Goal: Find specific page/section: Find specific page/section

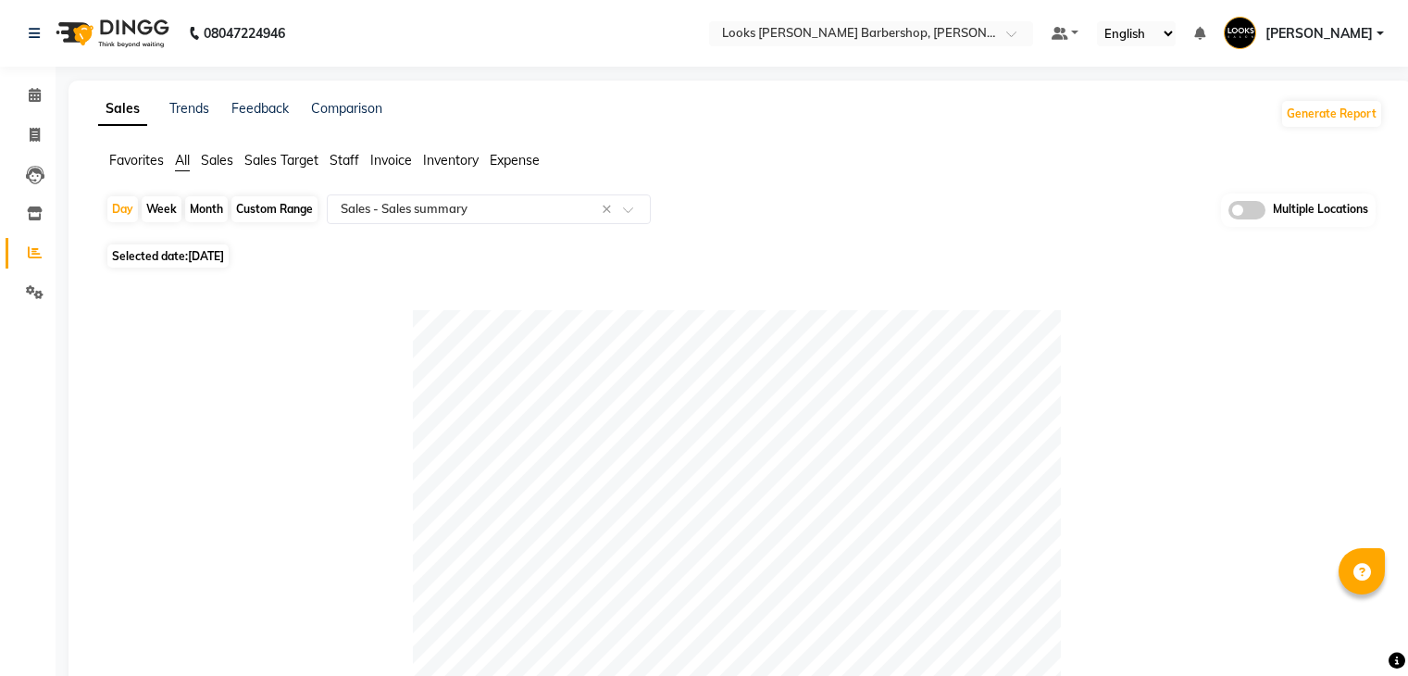
select select "full_report"
select select "pdf"
click at [30, 216] on icon at bounding box center [35, 213] width 16 height 14
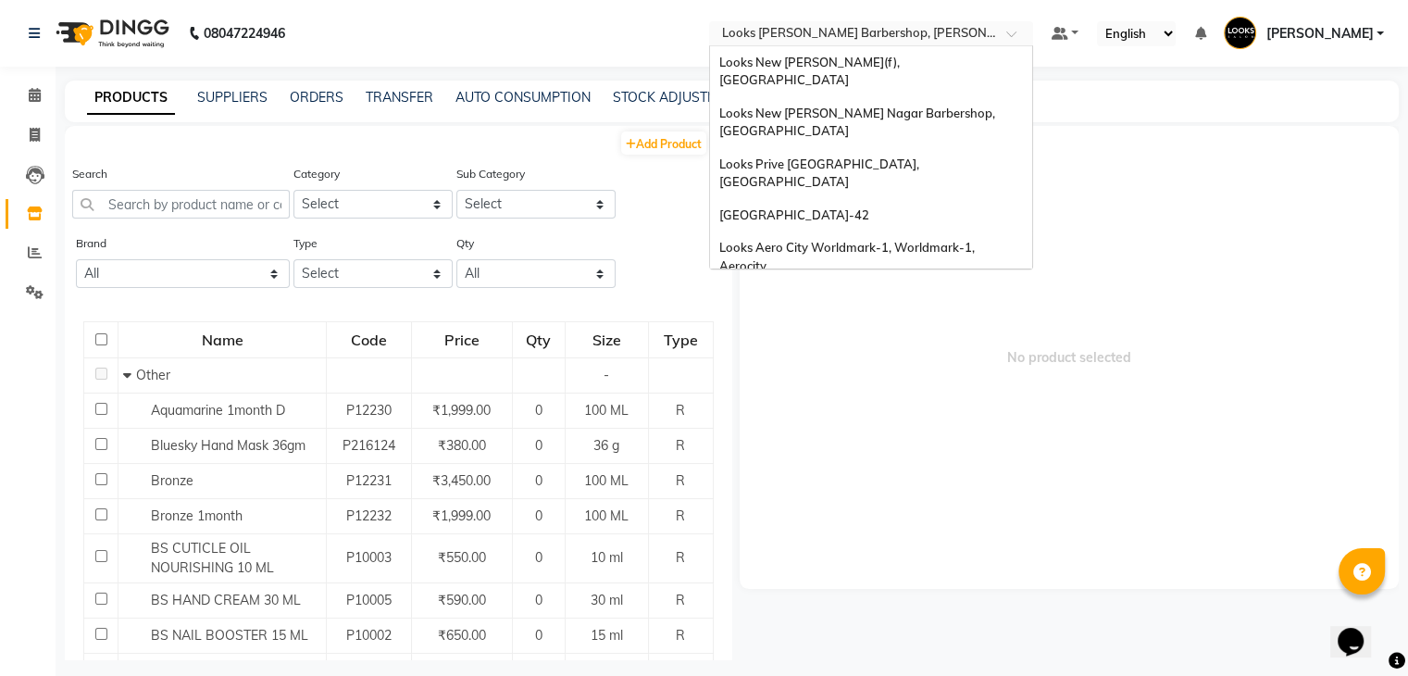
click at [884, 31] on input "text" at bounding box center [852, 35] width 269 height 19
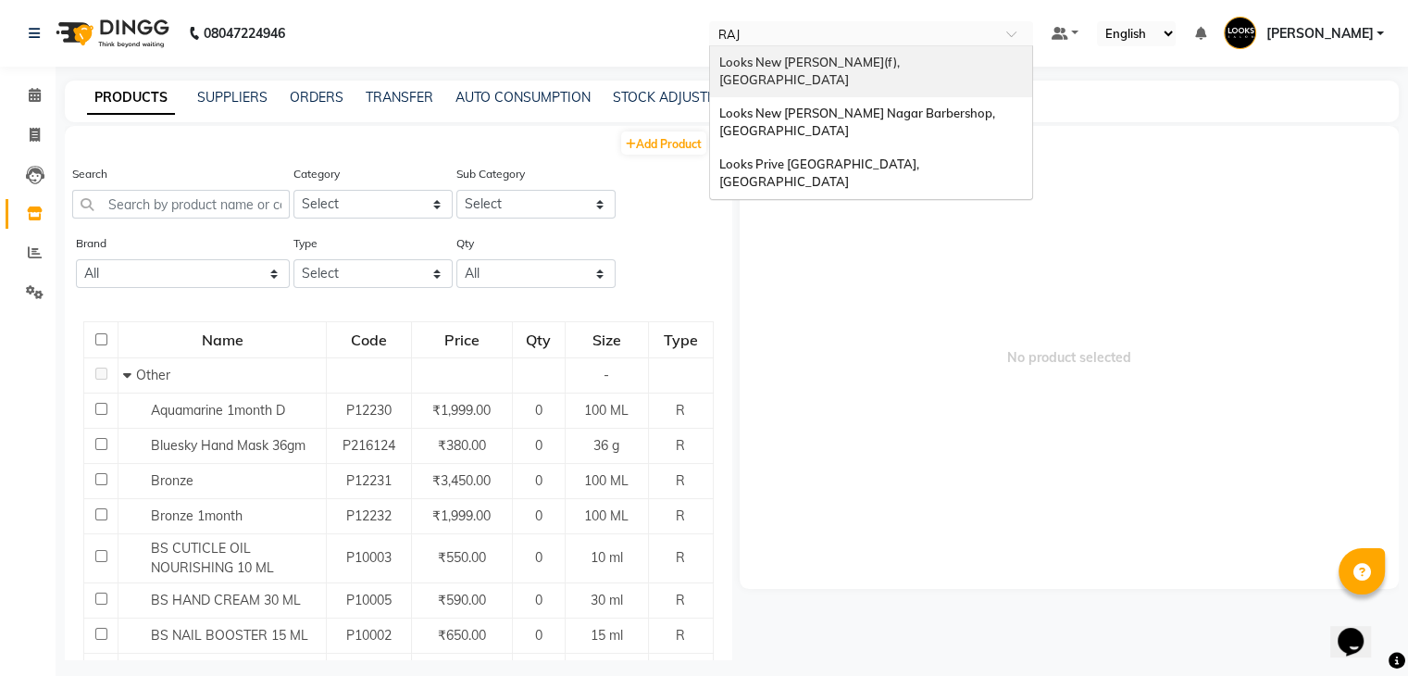
type input "RAJI"
click at [852, 59] on span "Looks New [PERSON_NAME](f), [GEOGRAPHIC_DATA]" at bounding box center [810, 71] width 183 height 33
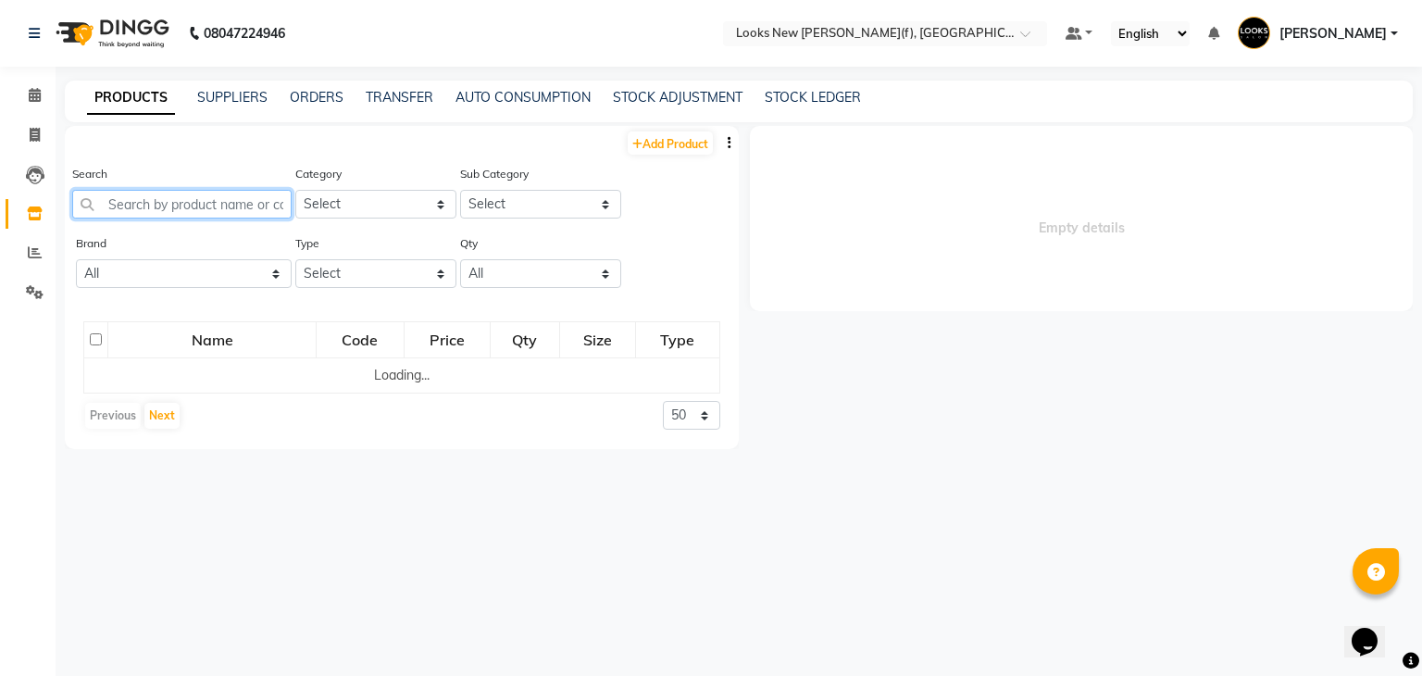
click at [169, 207] on input "text" at bounding box center [181, 204] width 219 height 29
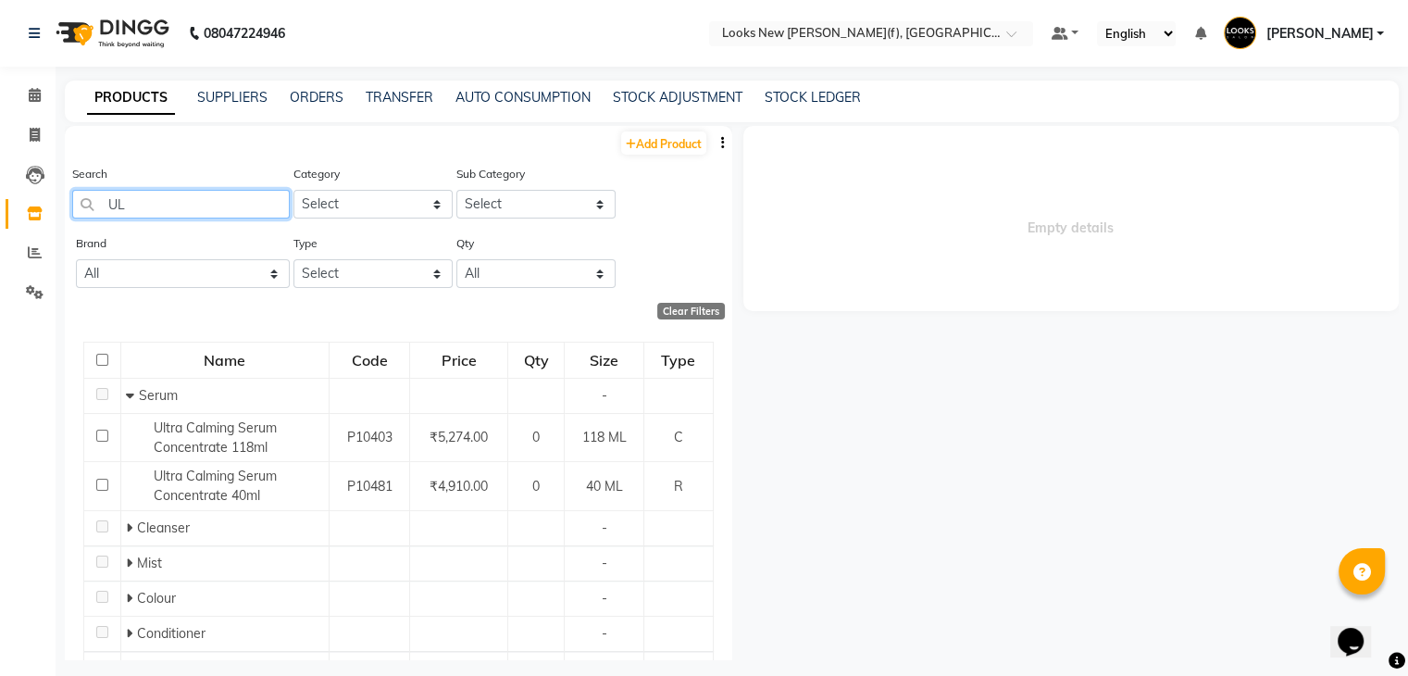
type input "U"
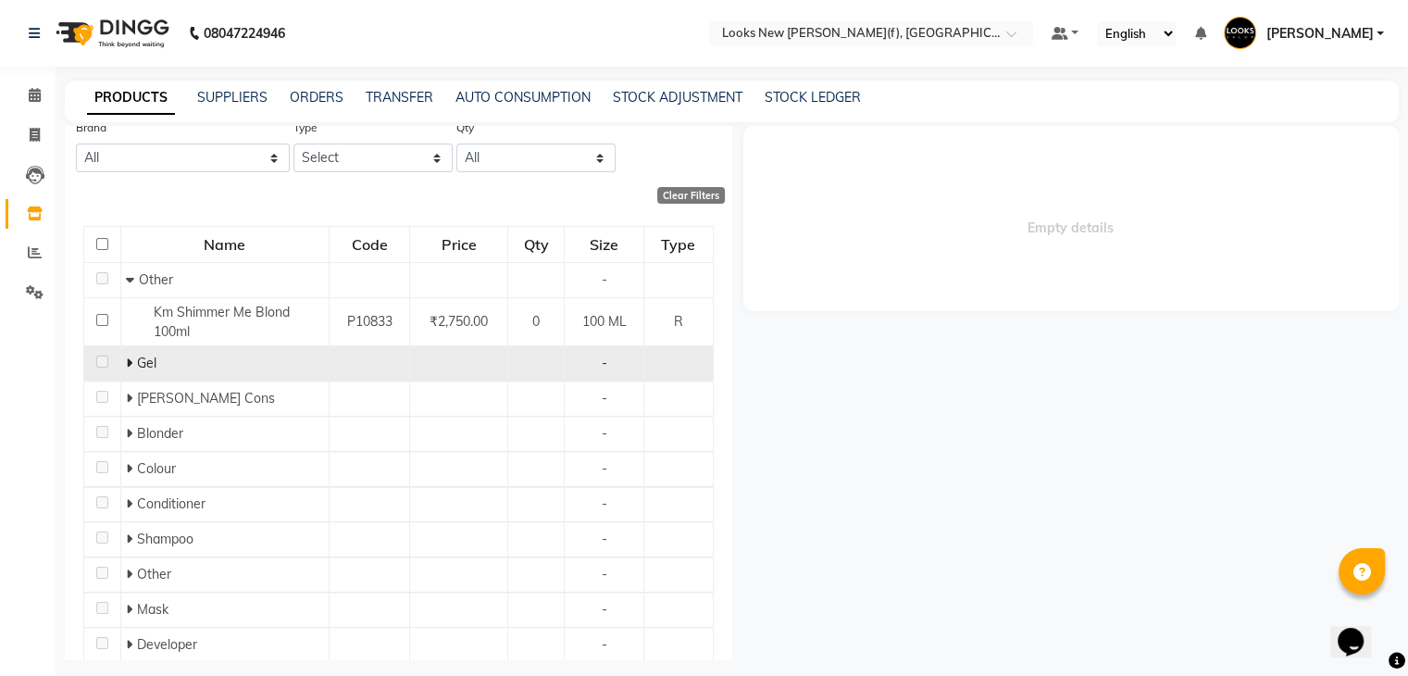
scroll to position [185, 0]
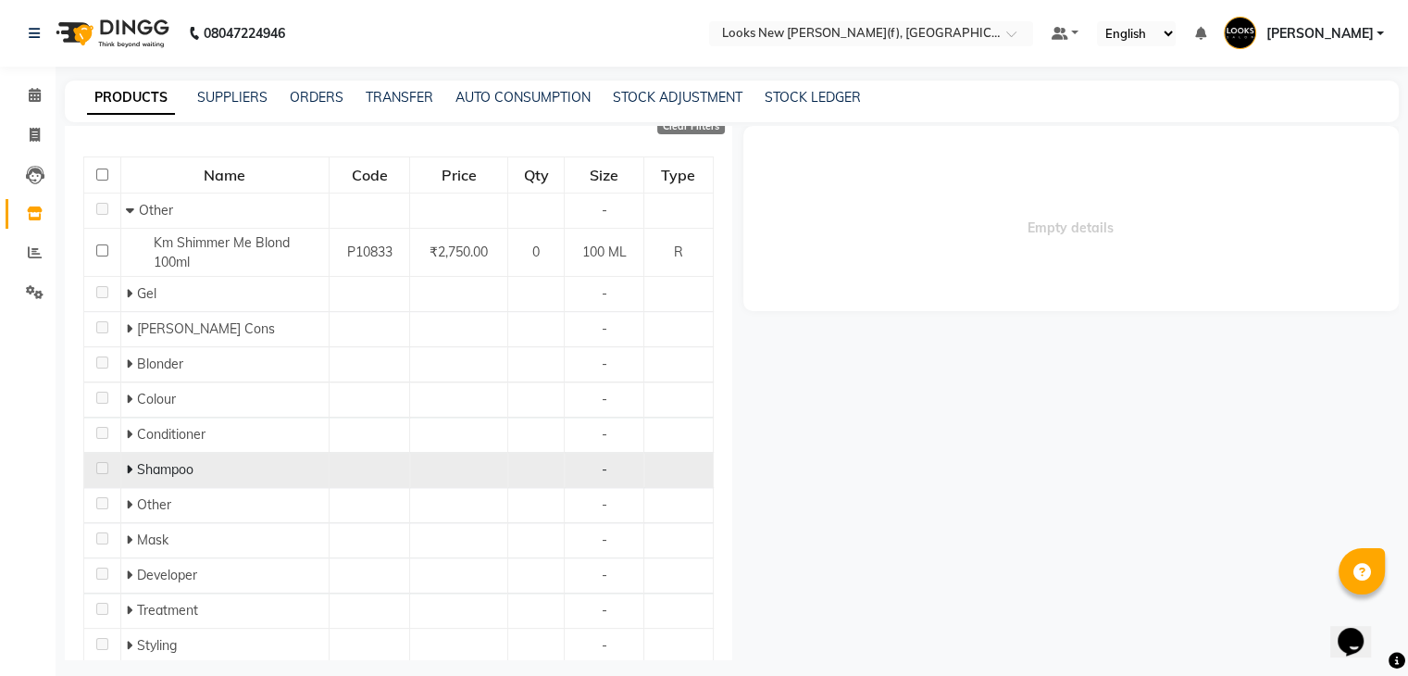
type input "BLOND"
click at [130, 469] on span at bounding box center [131, 469] width 11 height 17
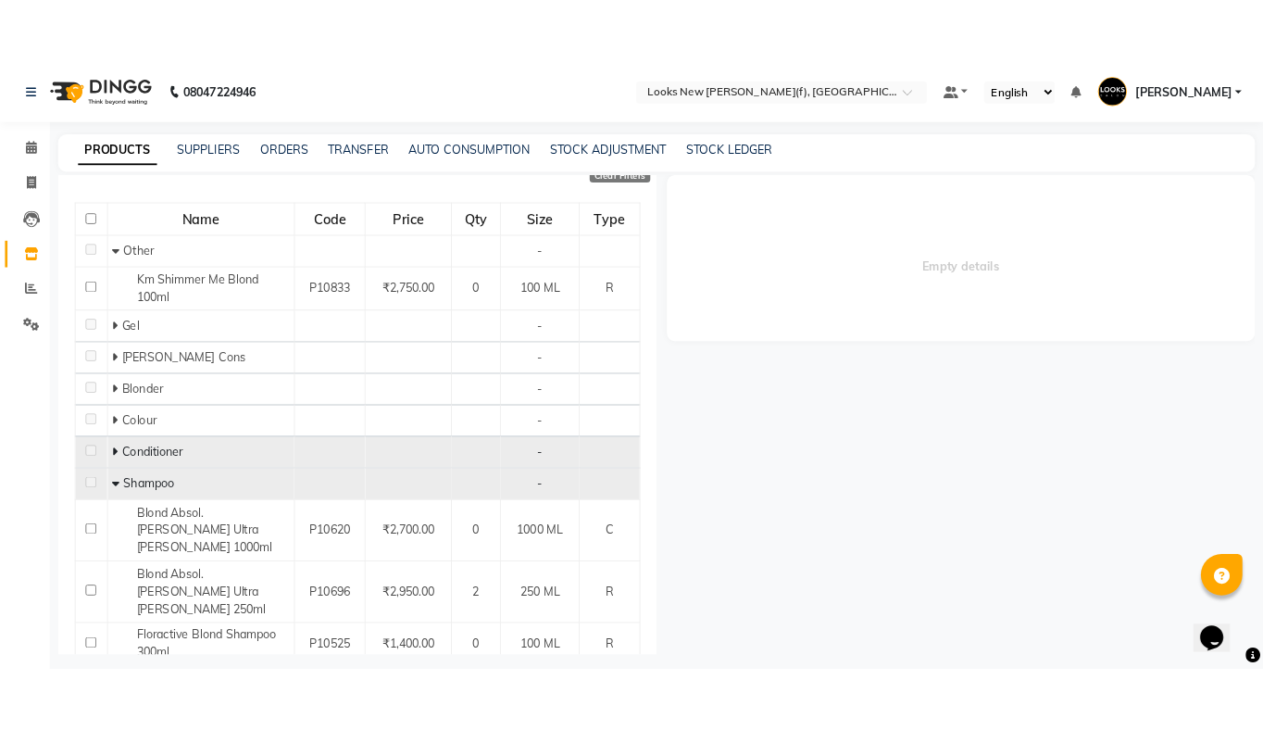
scroll to position [278, 0]
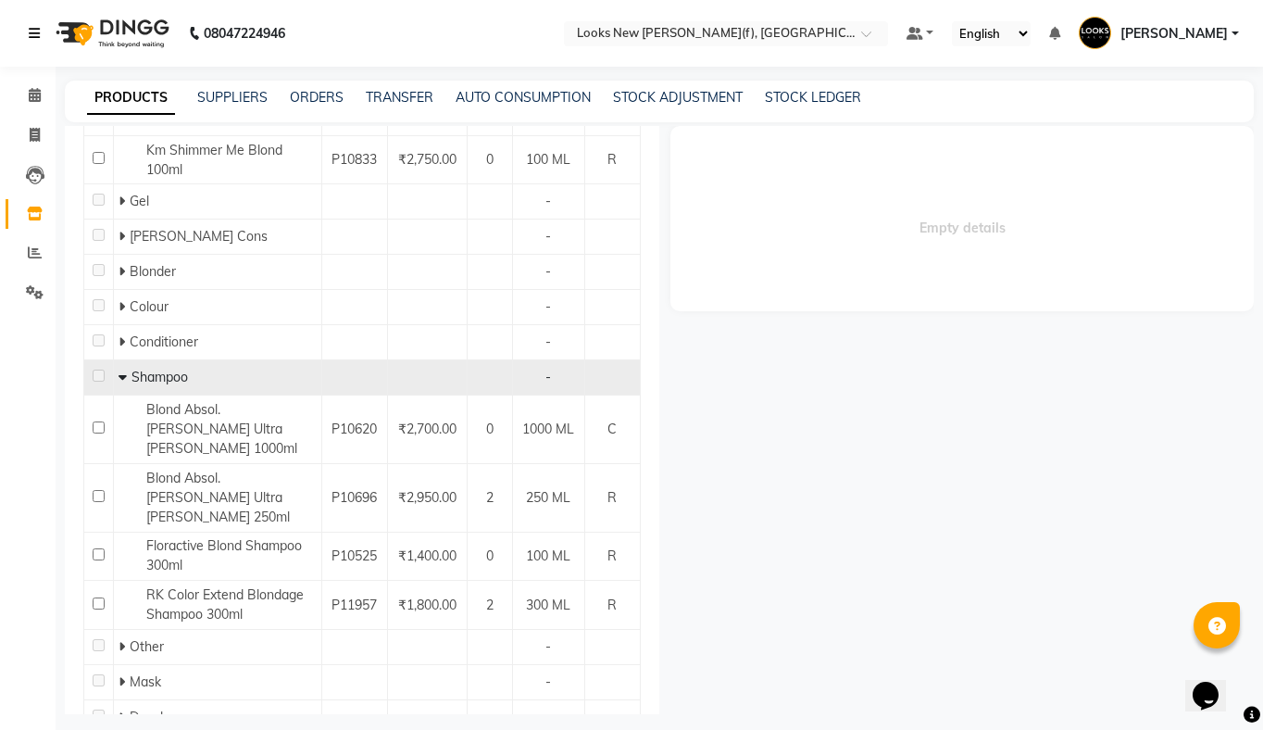
click at [31, 9] on link at bounding box center [38, 33] width 19 height 52
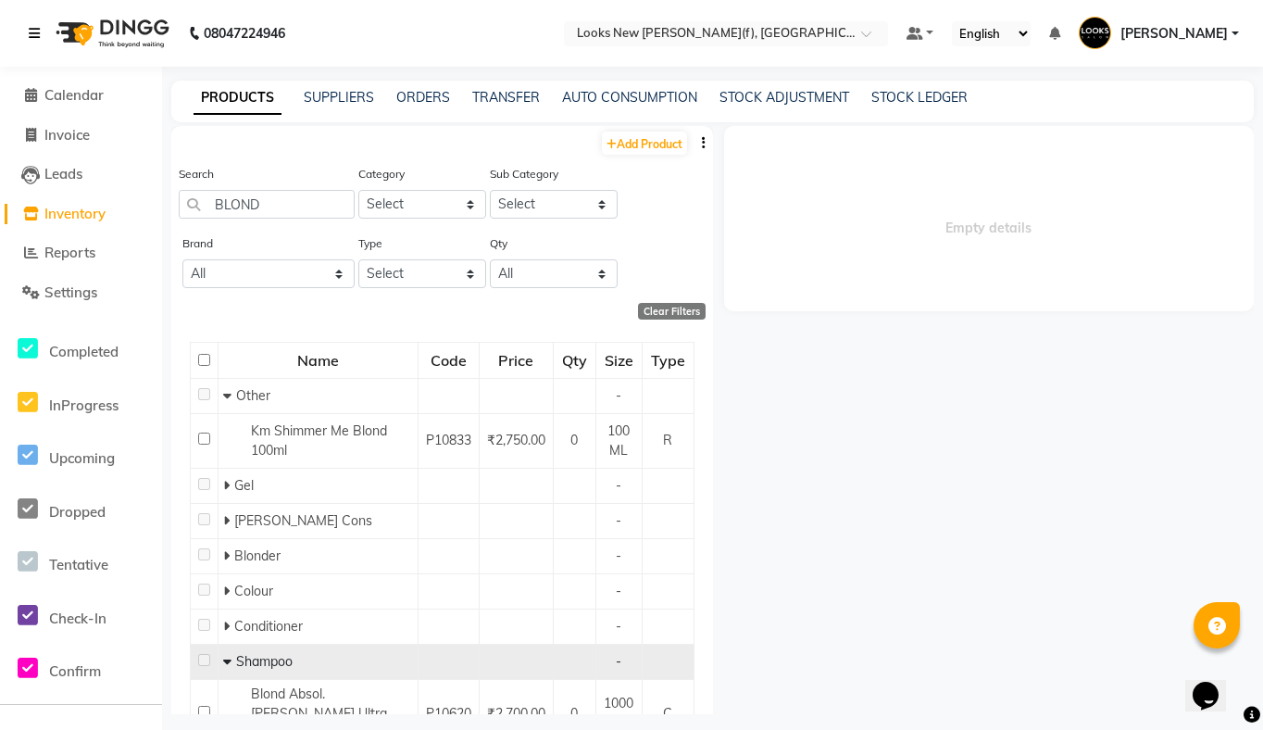
scroll to position [0, 0]
click at [85, 219] on span "Inventory" at bounding box center [74, 214] width 61 height 18
click at [83, 216] on span "Inventory" at bounding box center [74, 214] width 61 height 18
click at [85, 215] on span "Inventory" at bounding box center [74, 214] width 61 height 18
click at [428, 94] on link "ORDERS" at bounding box center [423, 97] width 54 height 17
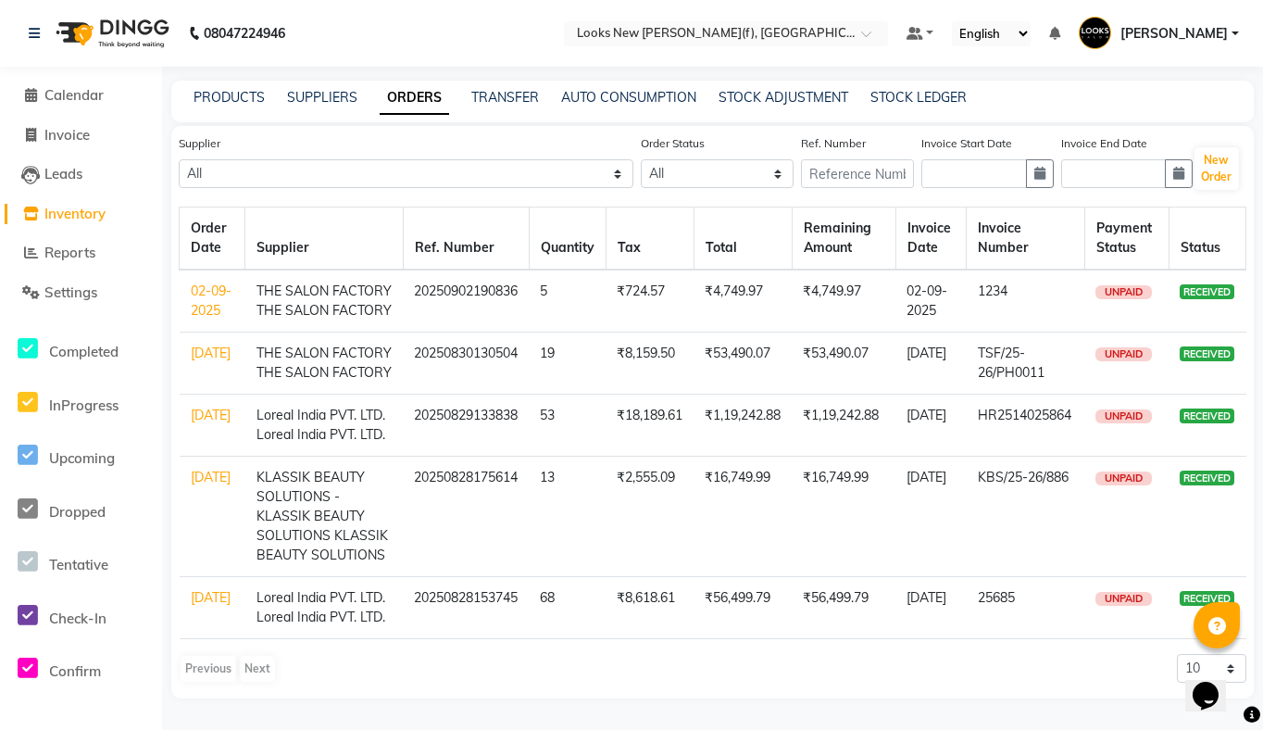
click at [70, 210] on span "Inventory" at bounding box center [74, 214] width 61 height 18
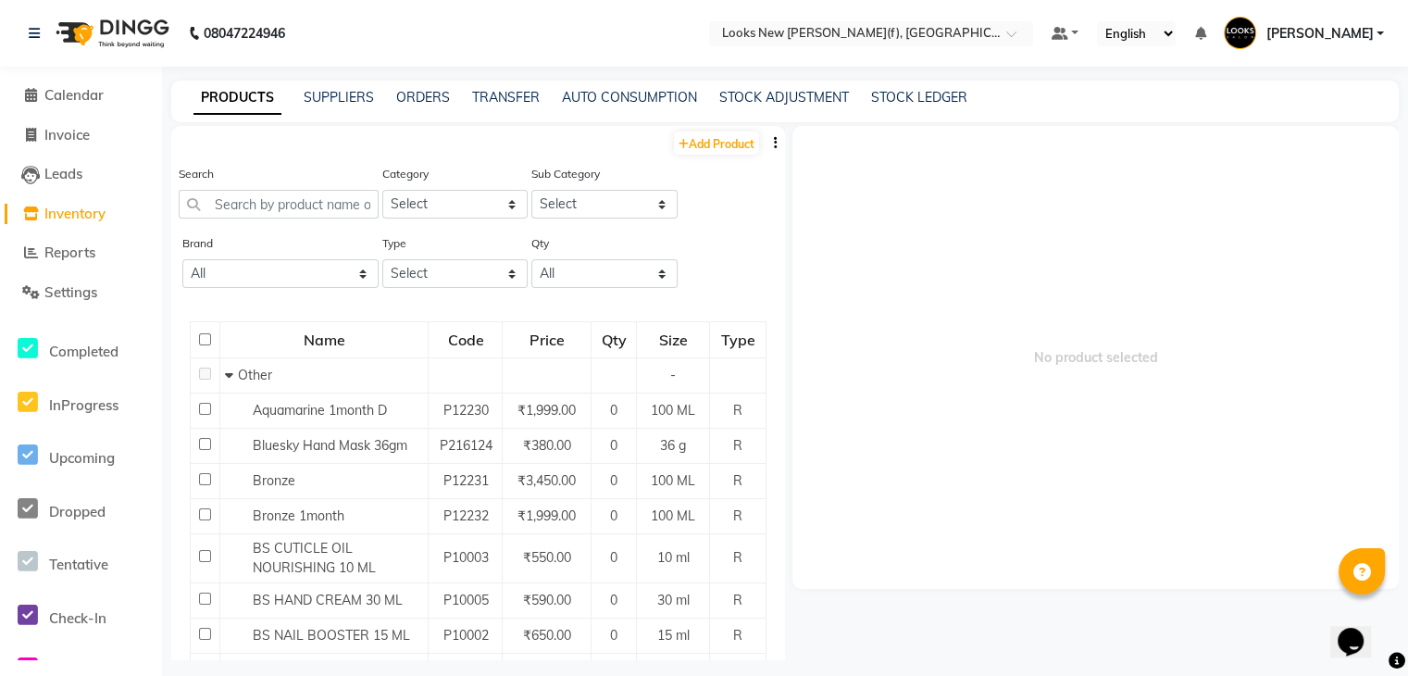
scroll to position [12, 0]
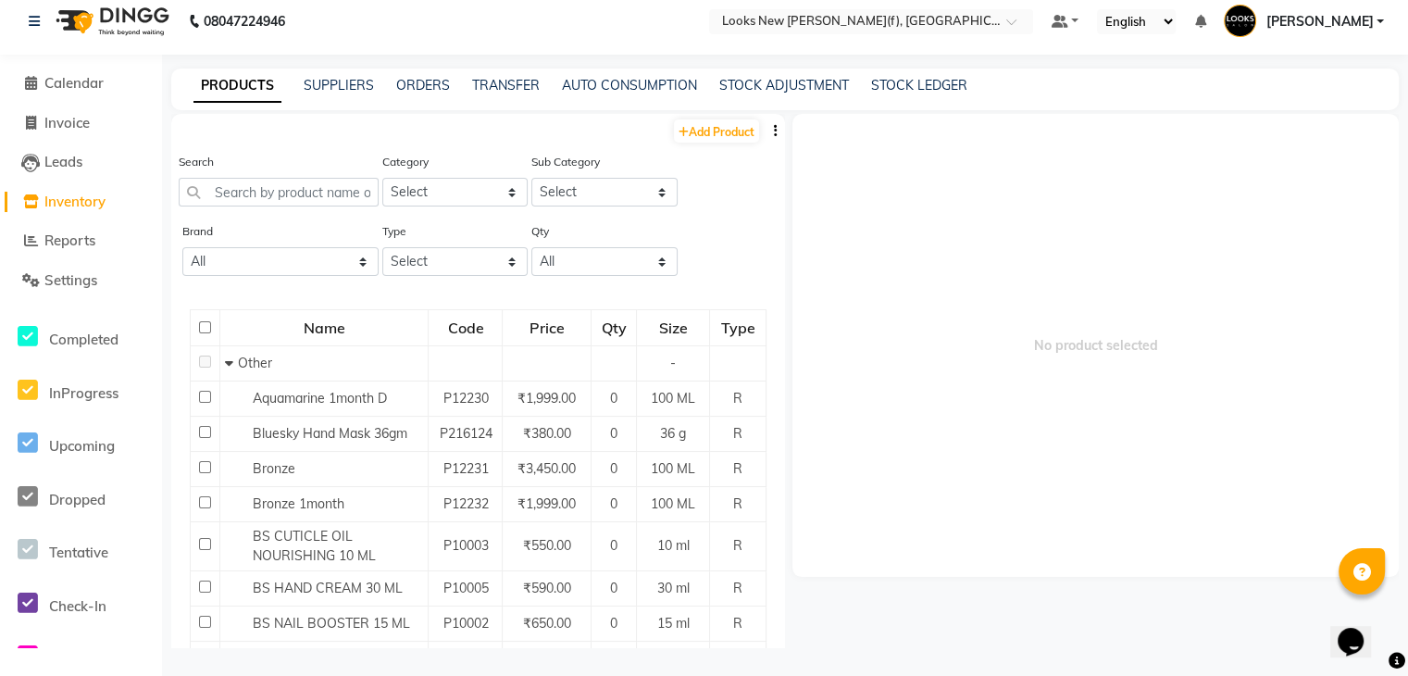
click at [88, 208] on span "Inventory" at bounding box center [74, 202] width 61 height 18
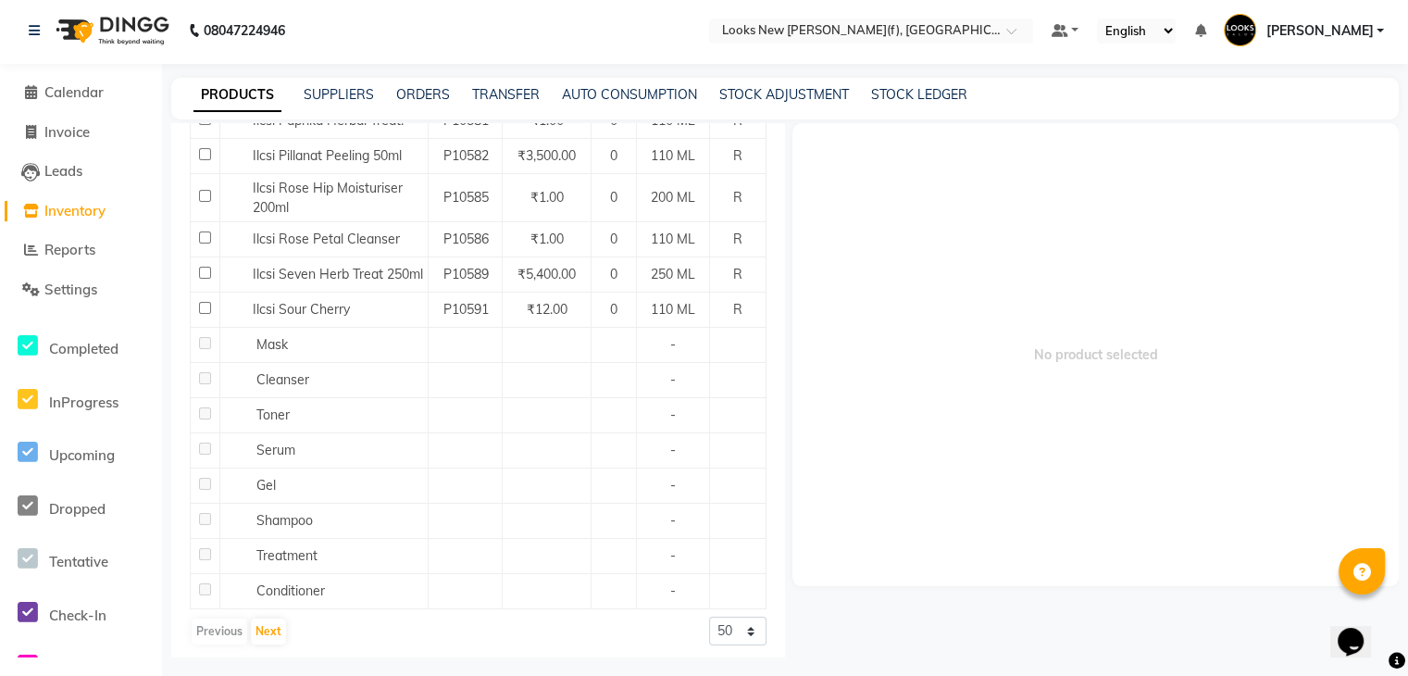
scroll to position [0, 0]
